Goal: Find specific page/section: Find specific page/section

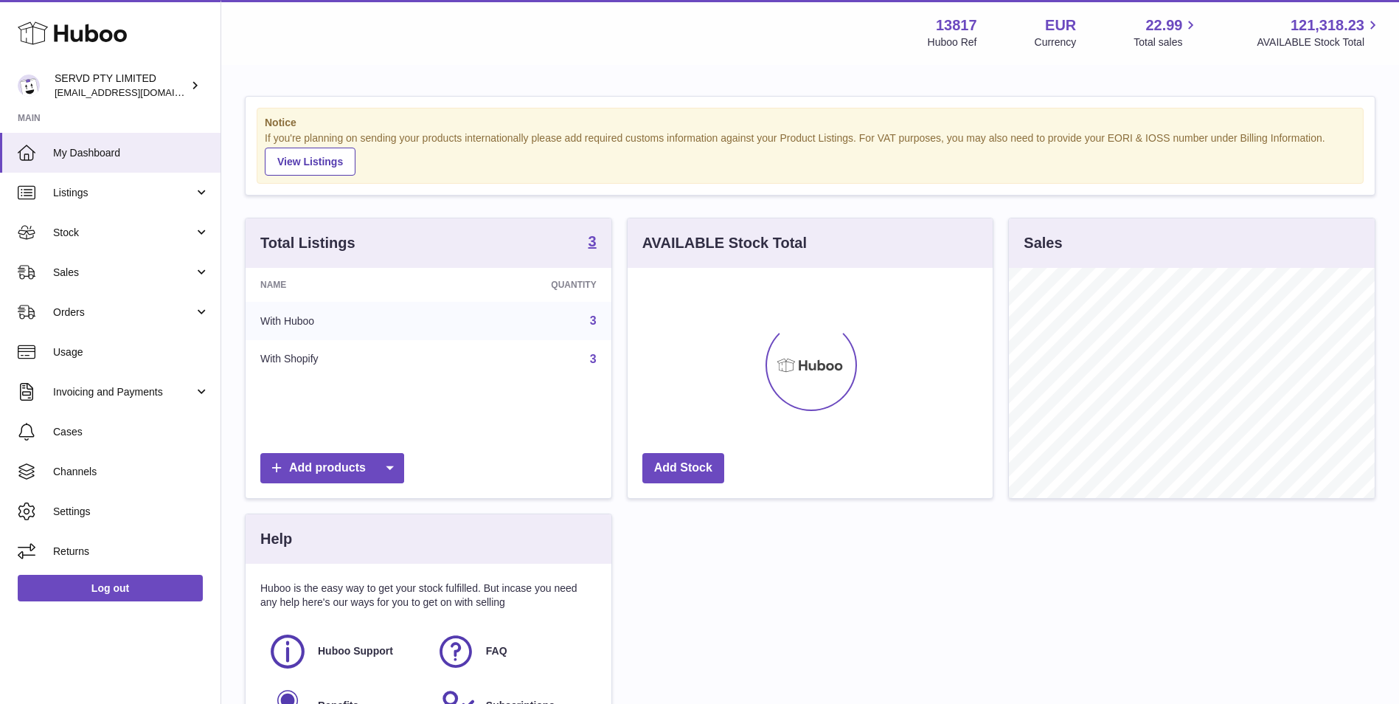
scroll to position [230, 365]
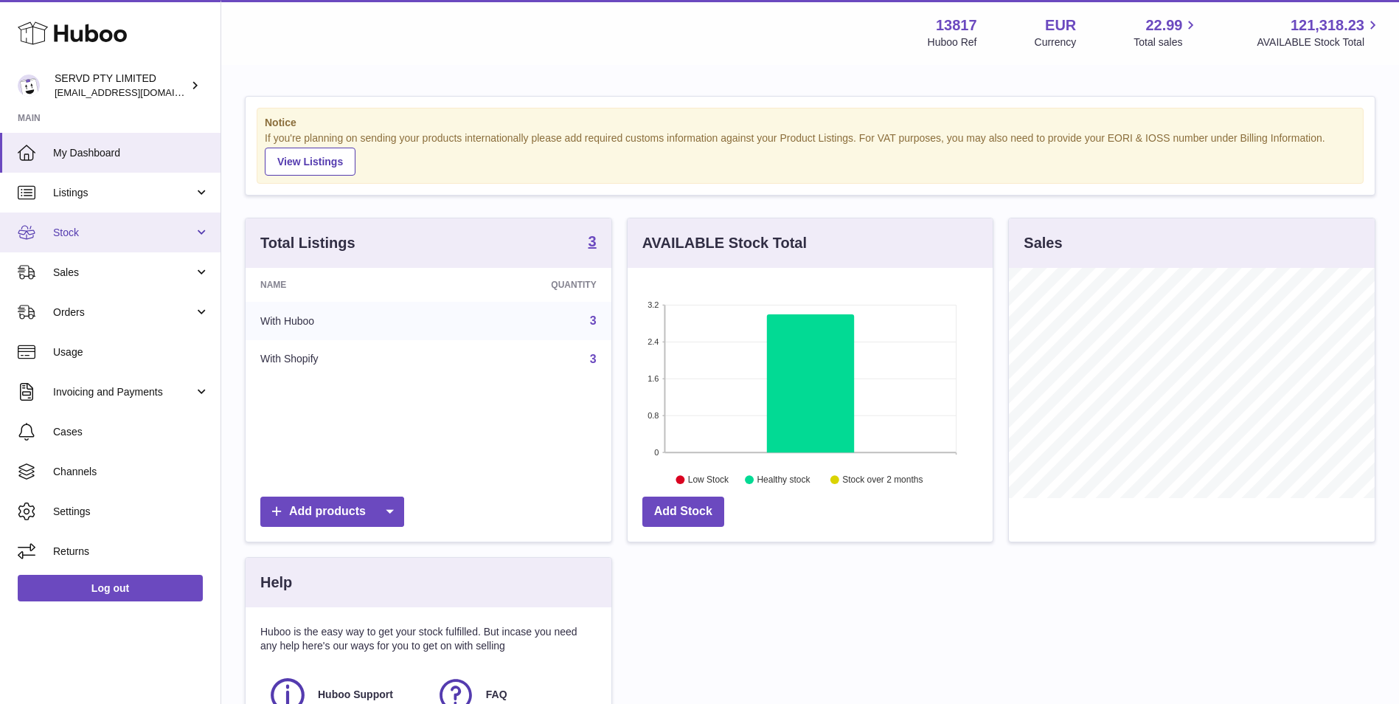
click at [114, 234] on span "Stock" at bounding box center [123, 233] width 141 height 14
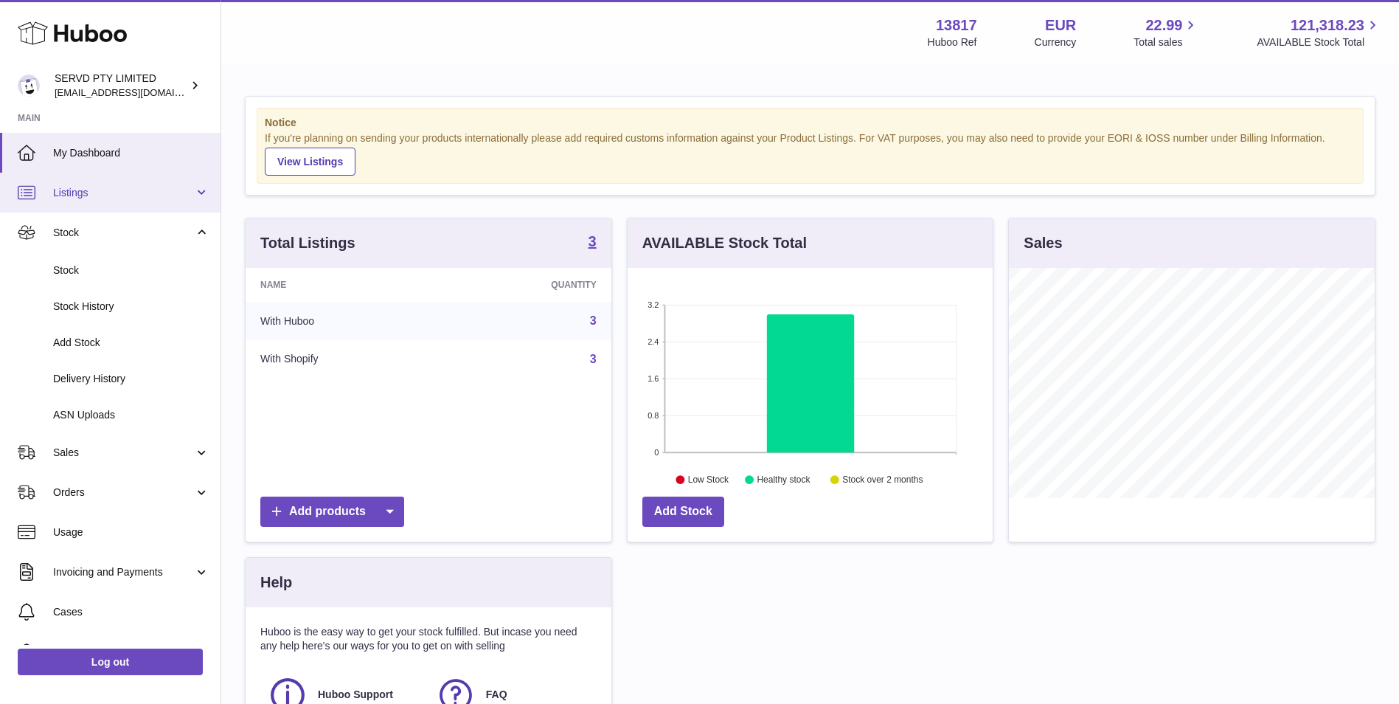
click at [104, 207] on link "Listings" at bounding box center [110, 193] width 221 height 40
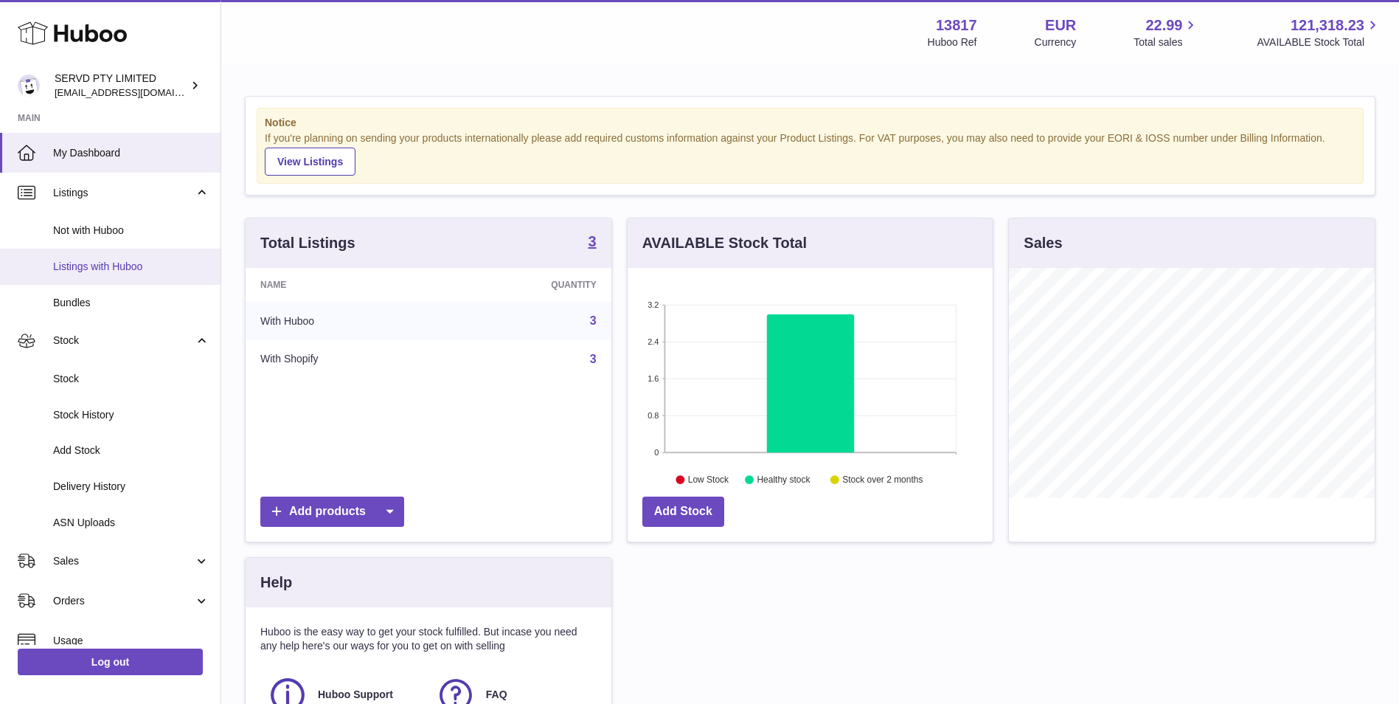
click at [100, 278] on link "Listings with Huboo" at bounding box center [110, 267] width 221 height 36
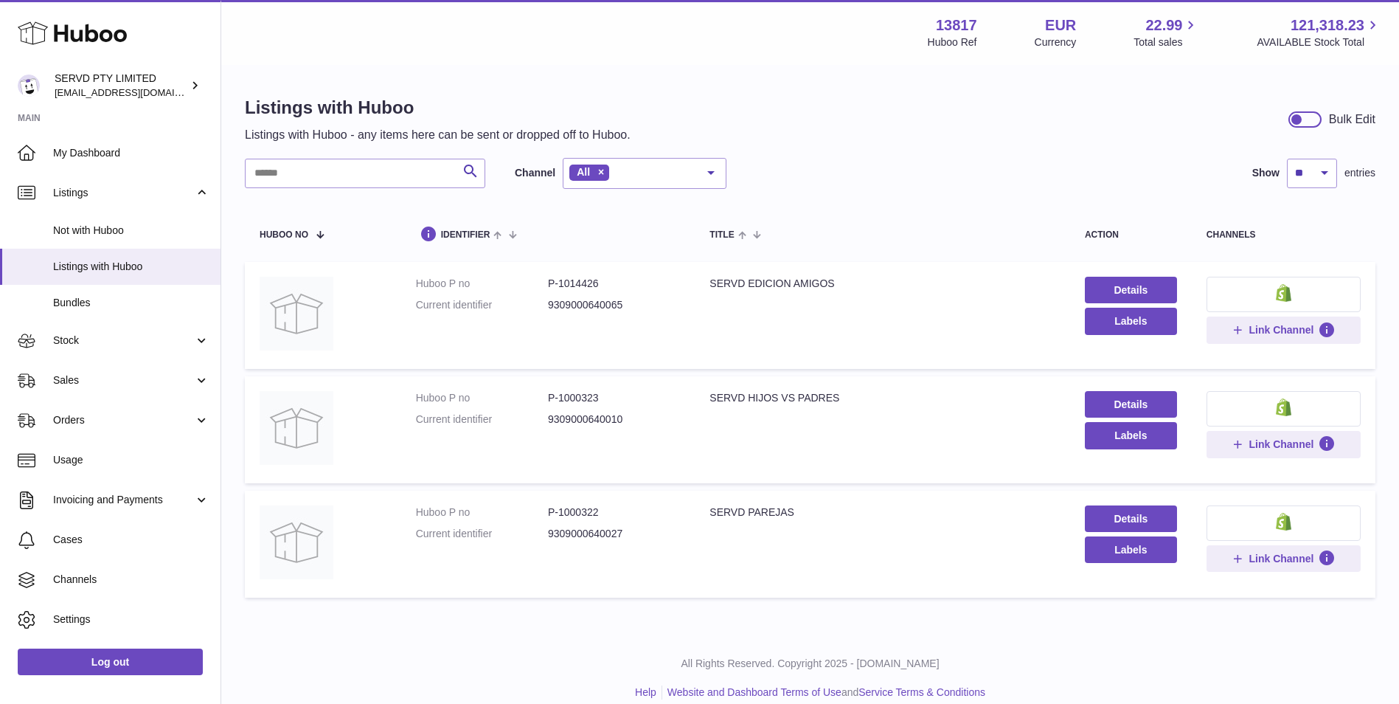
click at [587, 288] on dd "P-1014426" at bounding box center [614, 284] width 132 height 14
drag, startPoint x: 587, startPoint y: 288, endPoint x: 657, endPoint y: 303, distance: 71.6
click at [657, 303] on dd "9309000640065" at bounding box center [614, 305] width 132 height 14
